Goal: Transaction & Acquisition: Obtain resource

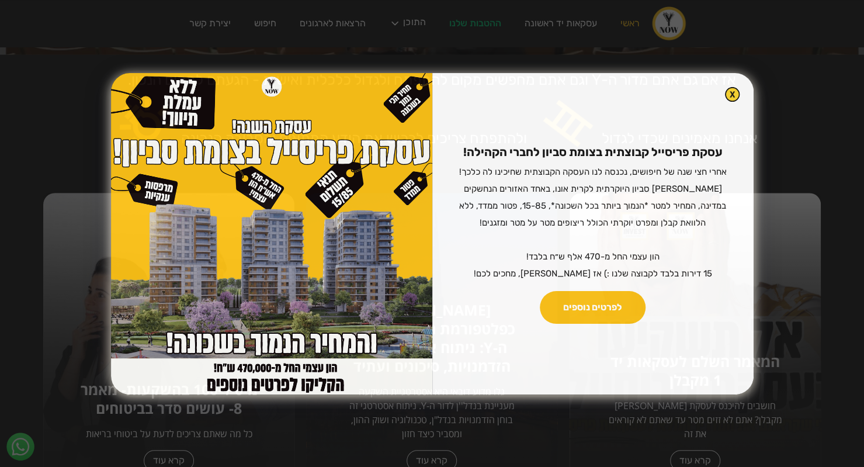
scroll to position [351, 0]
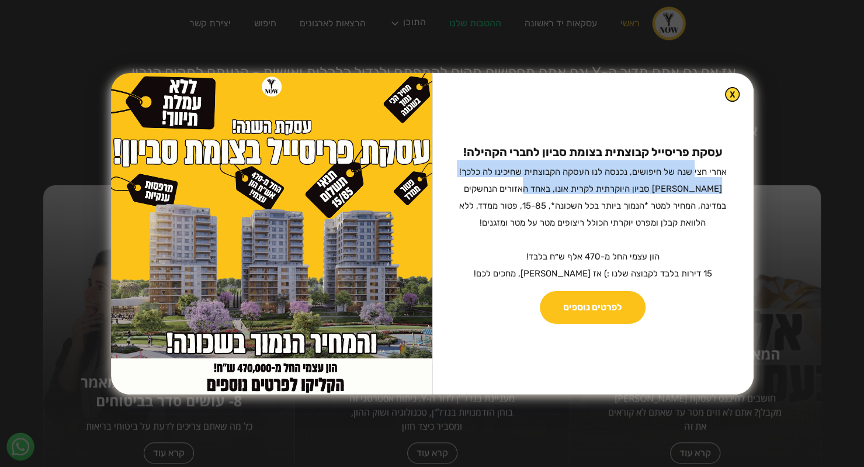
drag, startPoint x: 691, startPoint y: 171, endPoint x: 537, endPoint y: 189, distance: 154.7
click at [537, 189] on sub "אחרי חצי שנה של חיפושים, נכנסה לנו העסקה הקבוצתית שחיכינו לה כלכך! בין סביון הי…" at bounding box center [593, 223] width 268 height 112
click at [728, 93] on img at bounding box center [732, 94] width 13 height 13
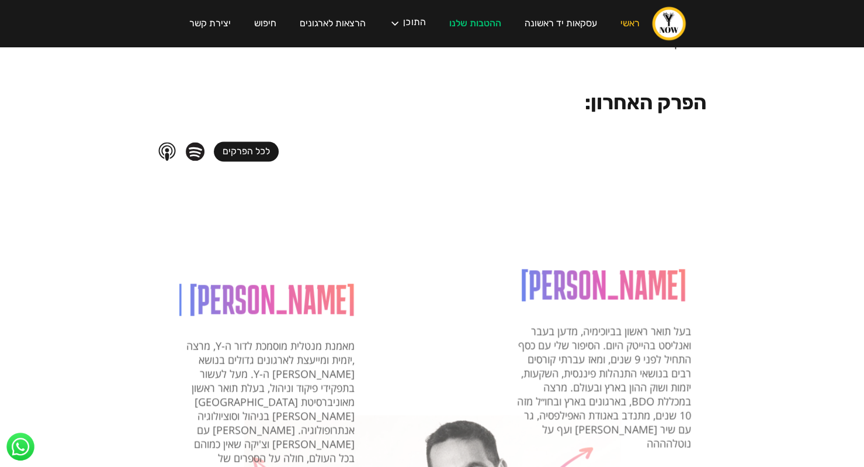
scroll to position [993, 0]
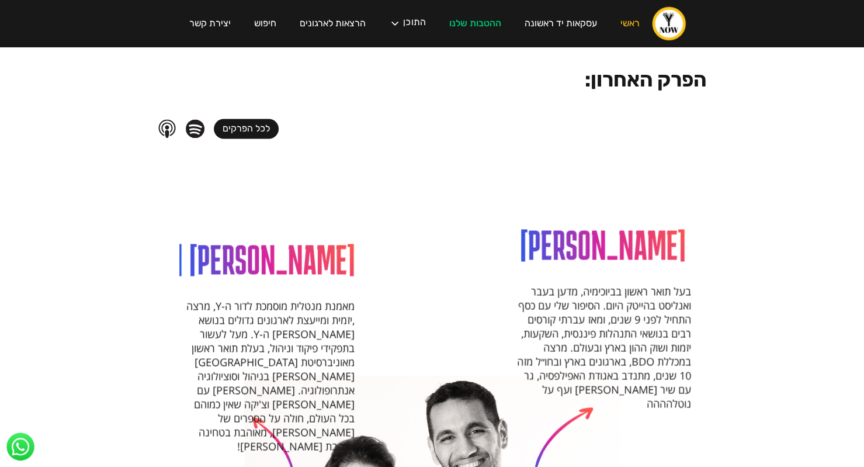
click at [258, 119] on link "לכל הפרקים" at bounding box center [246, 129] width 65 height 20
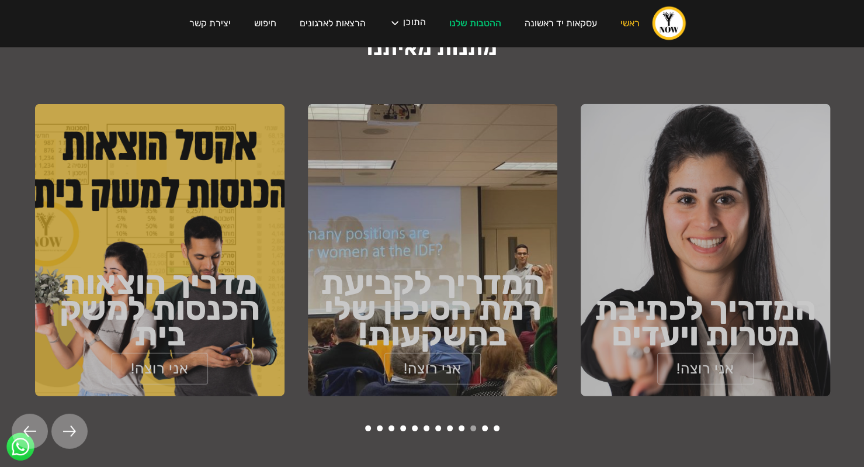
scroll to position [1753, 0]
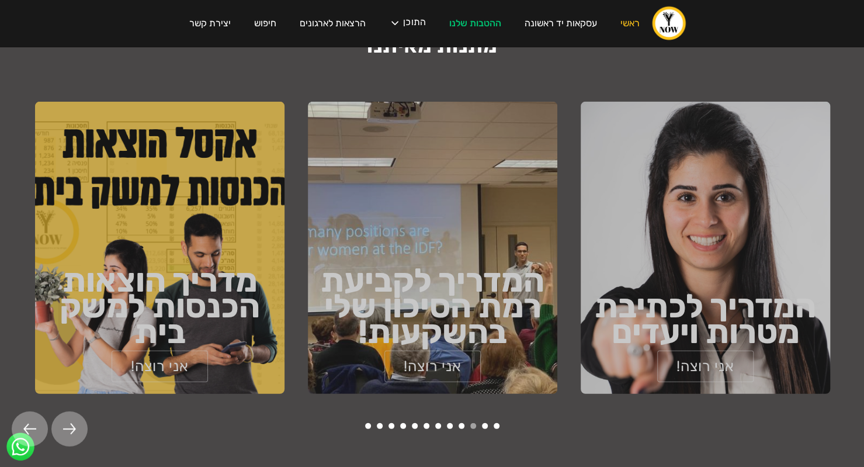
click at [488, 423] on button "11" at bounding box center [485, 426] width 6 height 6
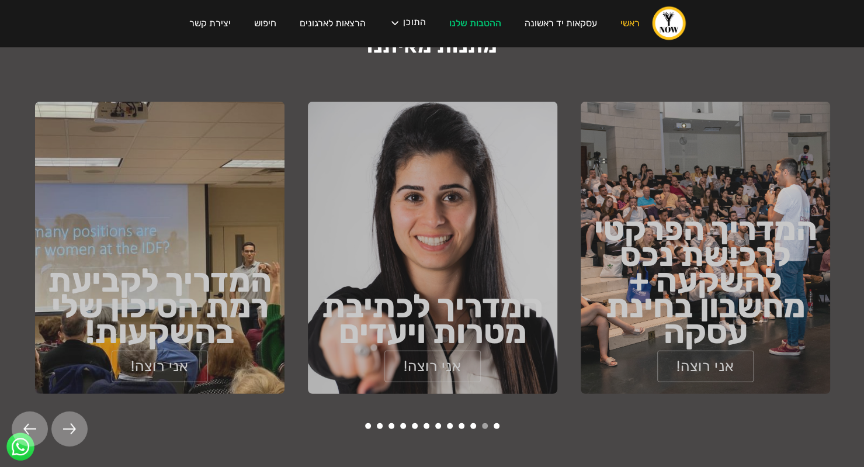
click at [487, 423] on button "11" at bounding box center [485, 426] width 6 height 6
click at [500, 423] on button "12" at bounding box center [497, 426] width 6 height 6
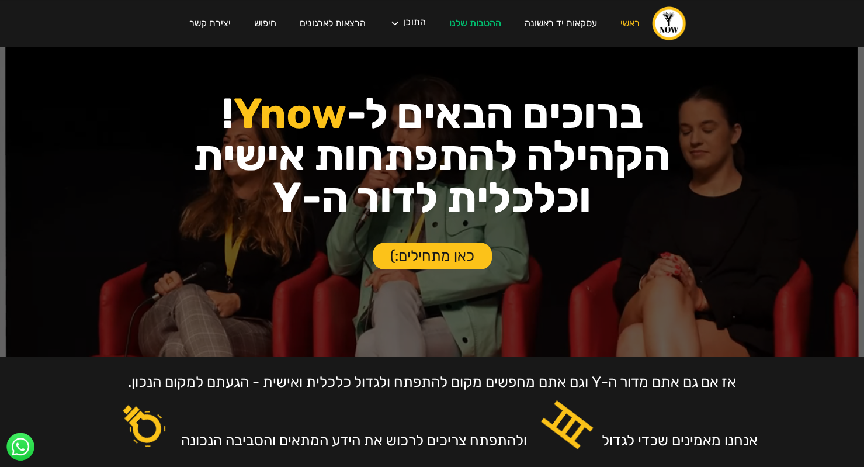
scroll to position [0, 0]
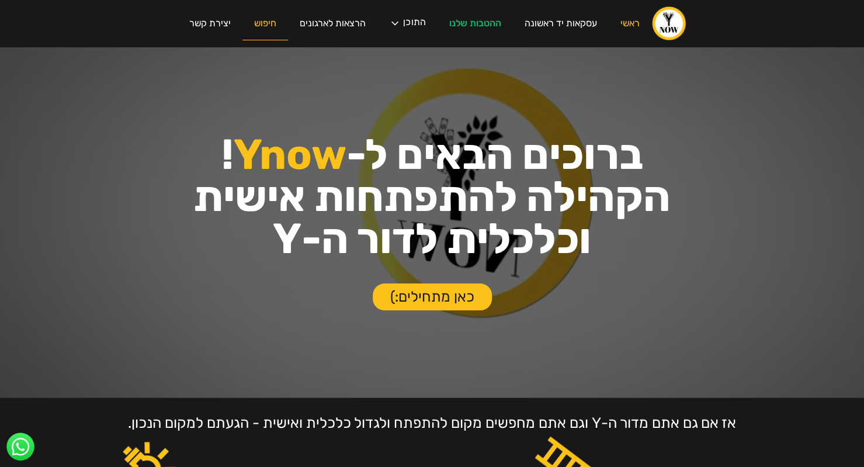
click at [266, 34] on link "חיפוש" at bounding box center [265, 23] width 46 height 33
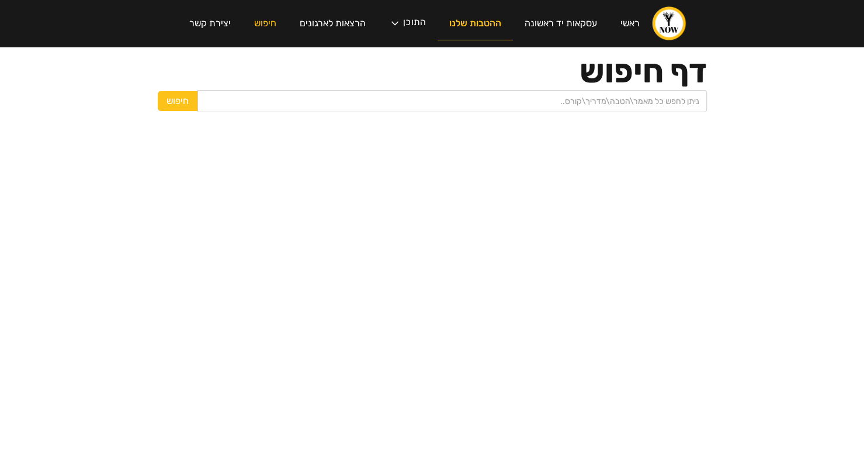
click at [459, 27] on link "ההטבות שלנו" at bounding box center [475, 23] width 75 height 33
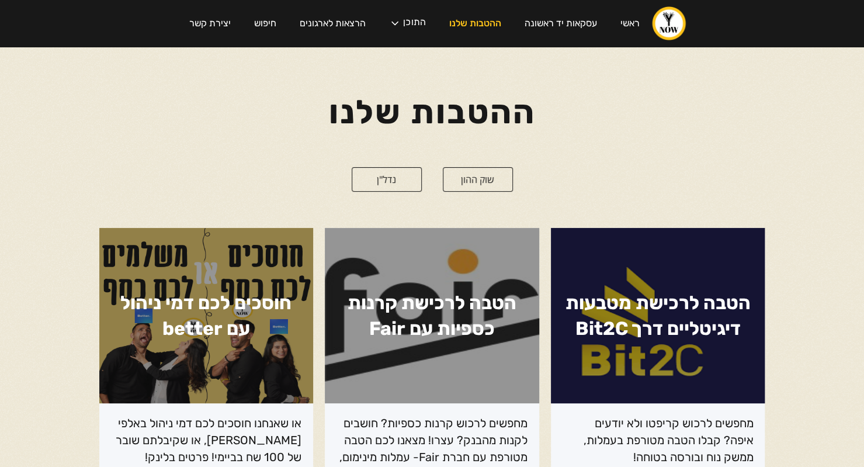
click at [413, 175] on link "נדל"ן" at bounding box center [387, 179] width 70 height 25
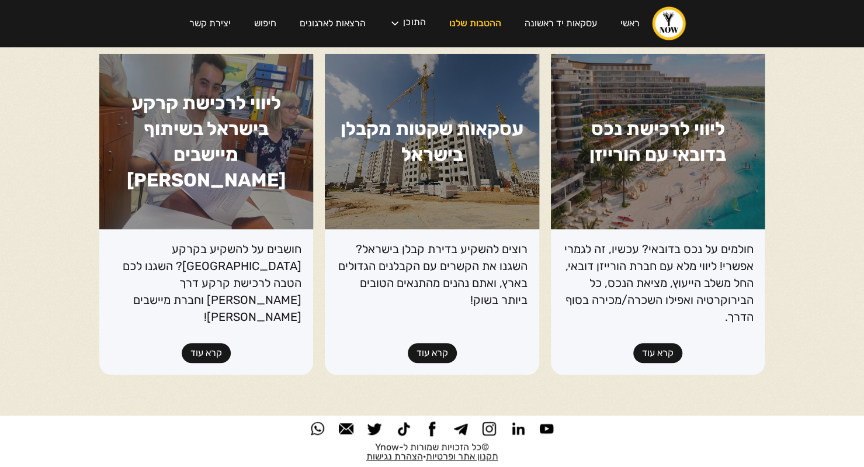
scroll to position [175, 0]
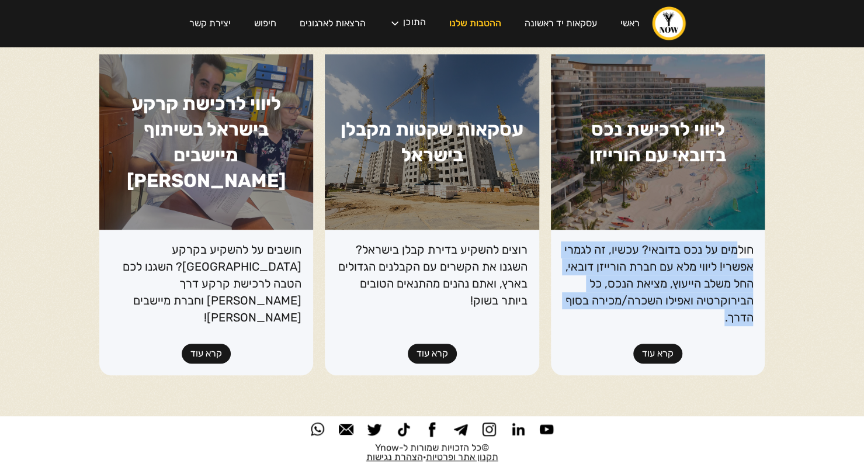
drag, startPoint x: 738, startPoint y: 248, endPoint x: 611, endPoint y: 314, distance: 143.0
click at [611, 314] on p "חולמים על נכס בדובאי? עכשיו, זה לגמרי אפשרי! ליווי מלא עם חברת הורייזן דובאי, ה…" at bounding box center [658, 283] width 191 height 85
click at [650, 350] on link "קרא עוד" at bounding box center [657, 354] width 49 height 20
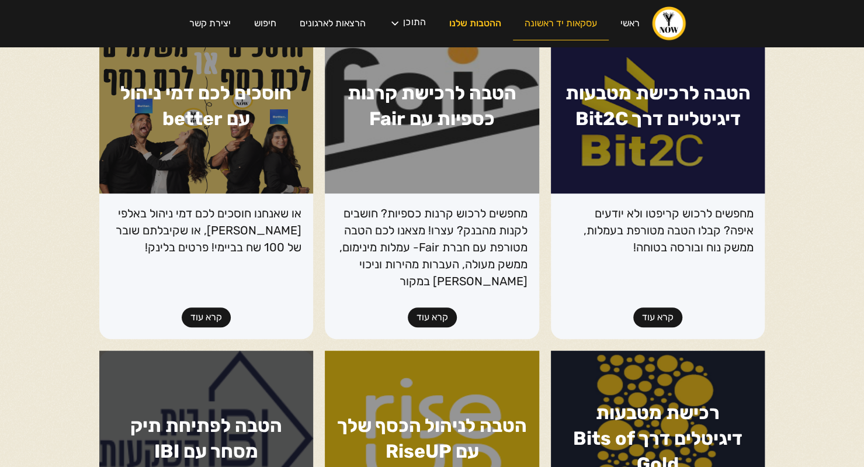
scroll to position [233, 0]
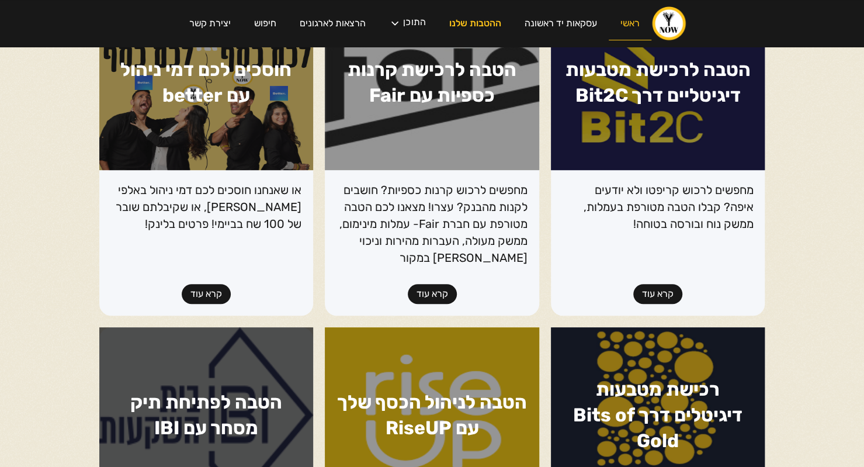
click at [612, 29] on link "ראשי" at bounding box center [630, 23] width 43 height 33
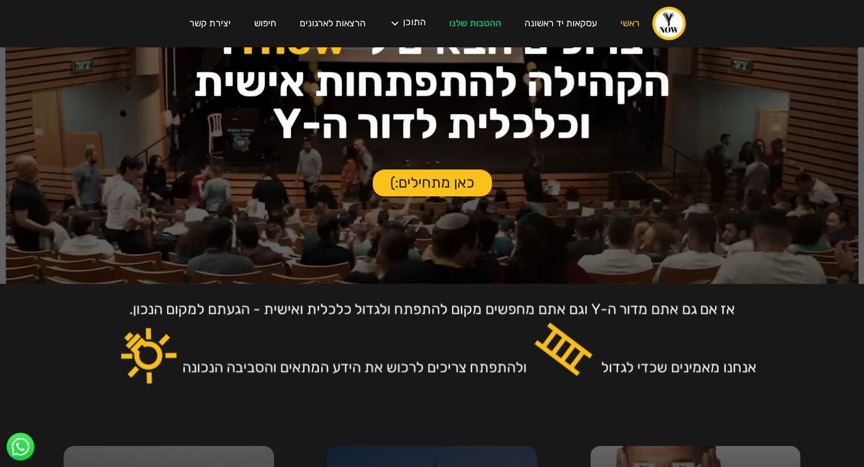
scroll to position [117, 0]
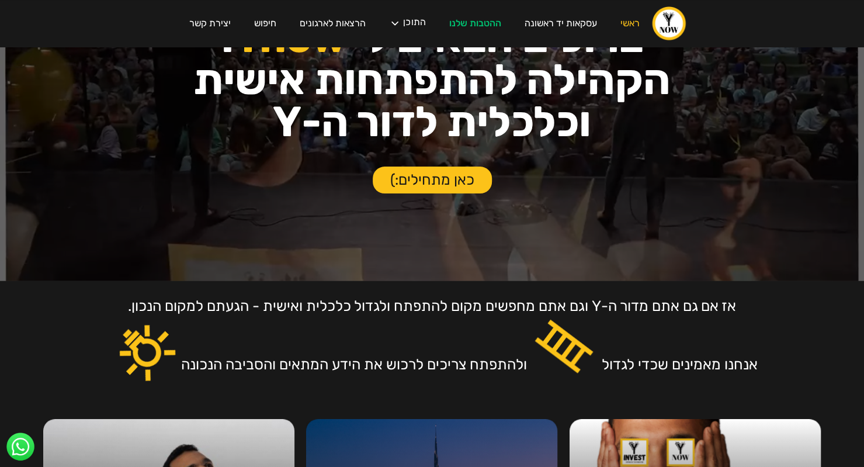
click at [458, 169] on link "כאן מתחילים:)" at bounding box center [432, 180] width 119 height 27
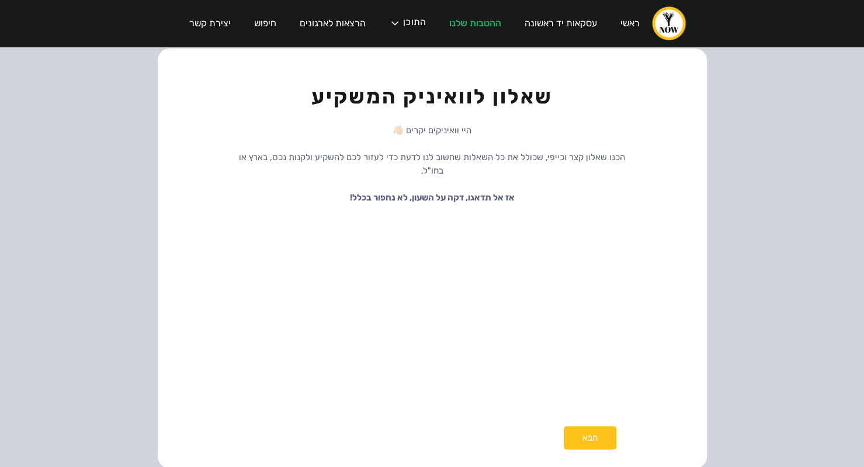
scroll to position [22, 0]
click at [588, 431] on div "הבא" at bounding box center [590, 436] width 53 height 23
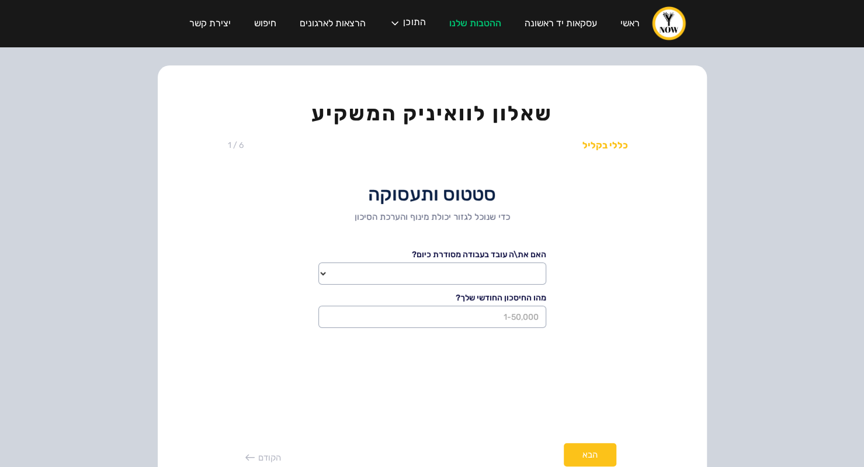
scroll to position [0, 0]
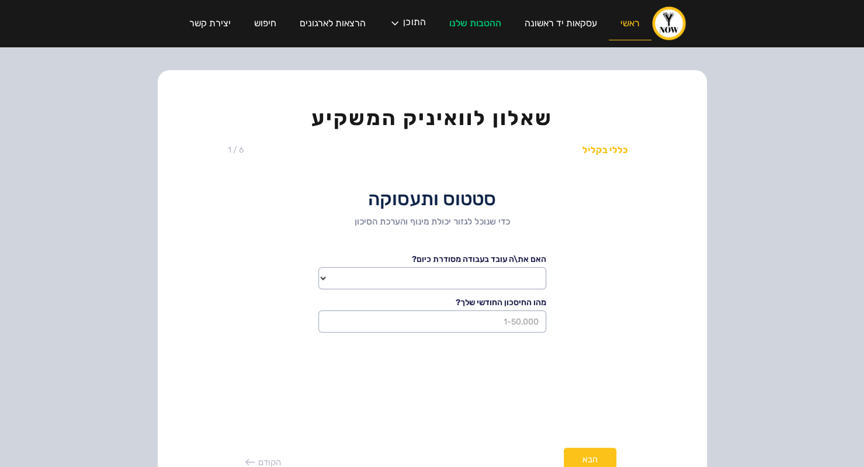
click at [623, 27] on link "ראשי" at bounding box center [630, 23] width 43 height 33
